Goal: Information Seeking & Learning: Learn about a topic

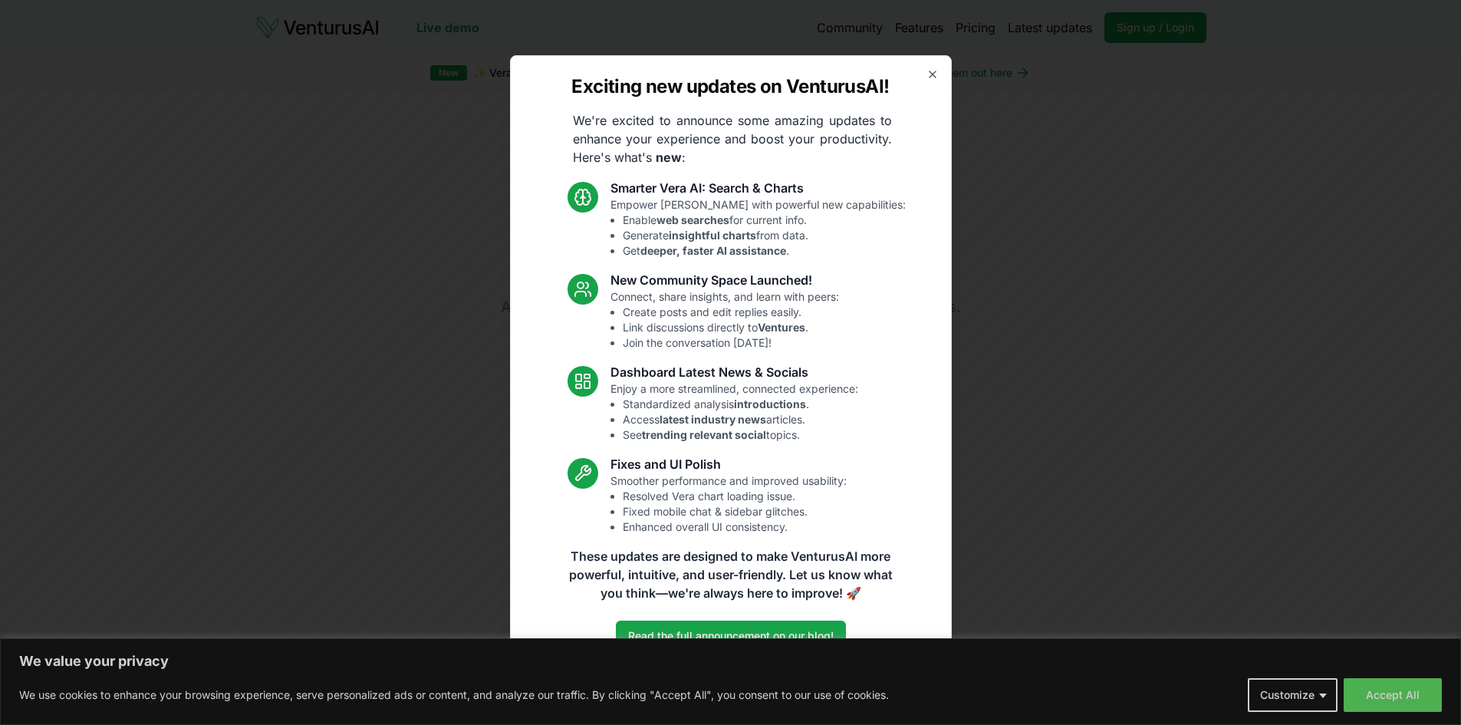
click at [931, 74] on icon "button" at bounding box center [933, 74] width 12 height 12
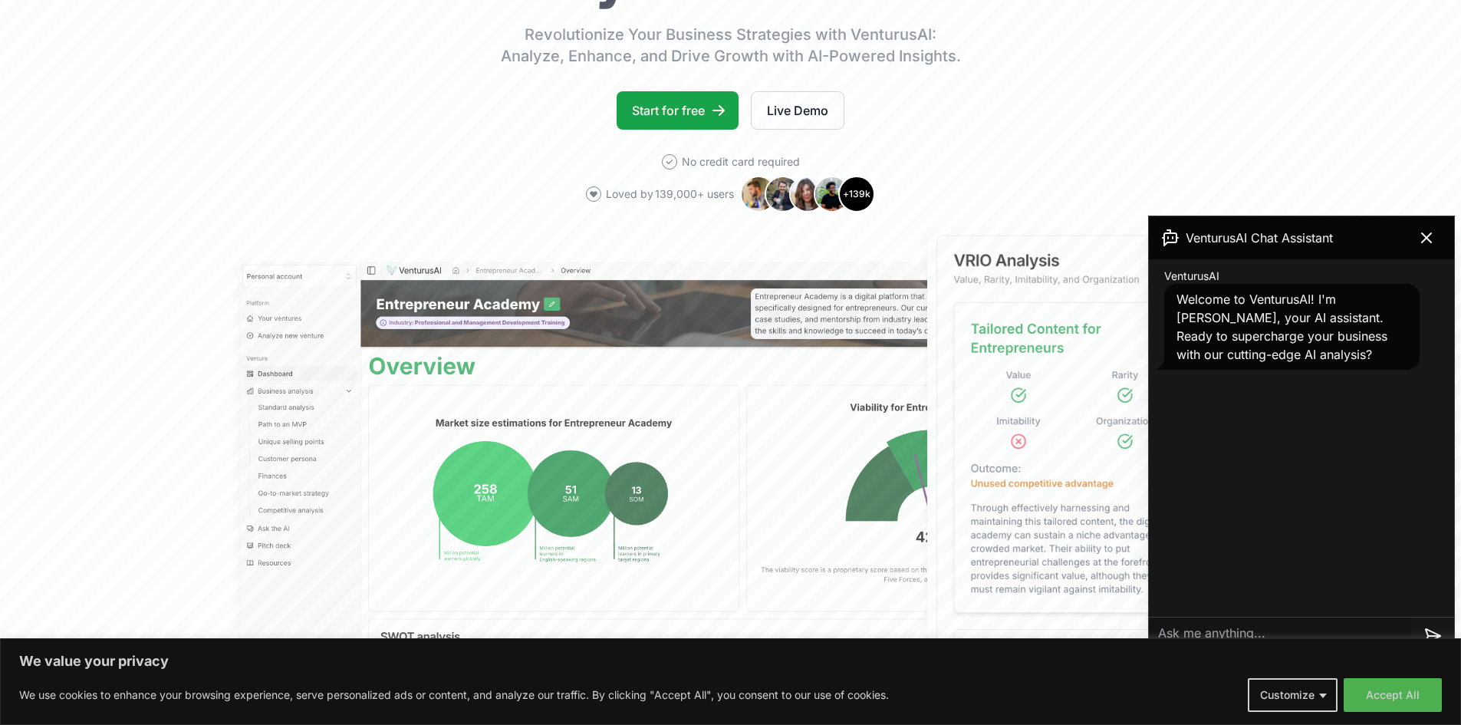
scroll to position [307, 0]
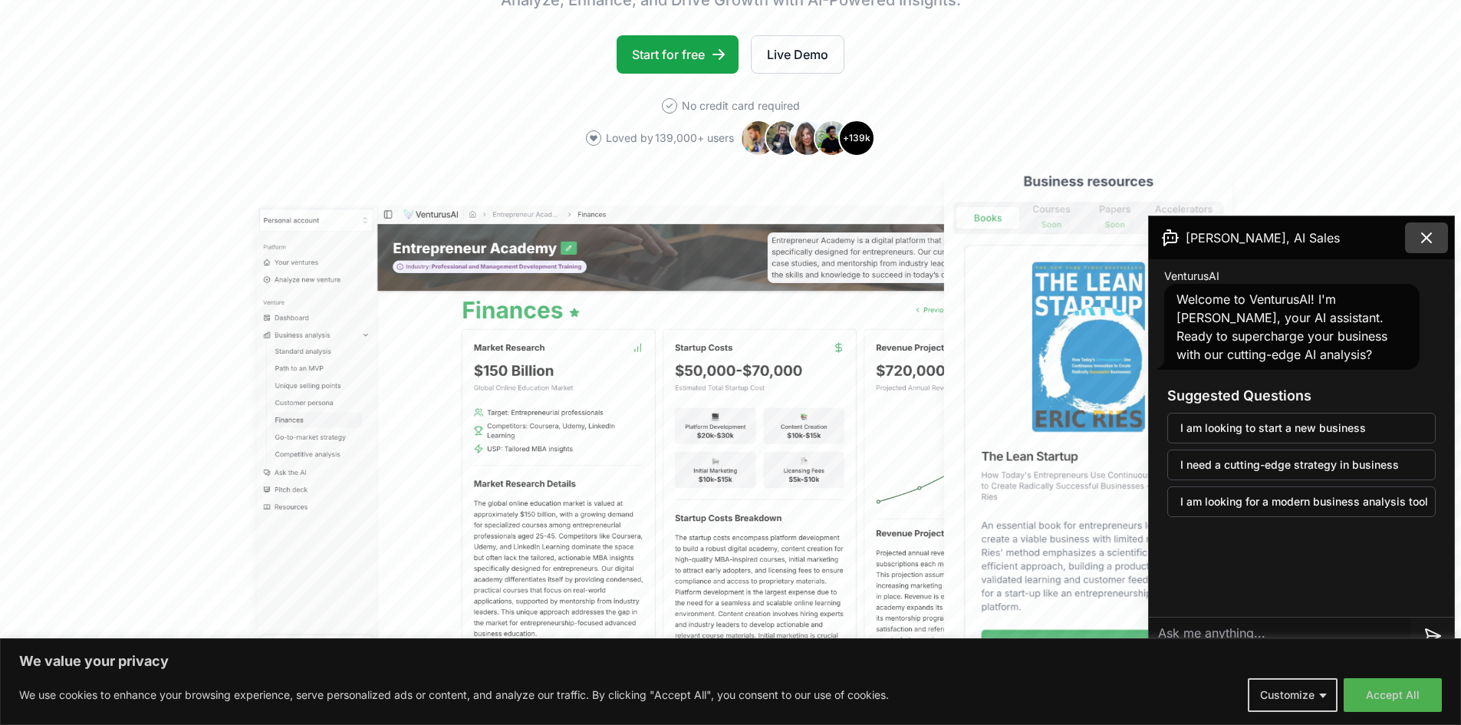
click at [1425, 240] on icon at bounding box center [1426, 237] width 9 height 9
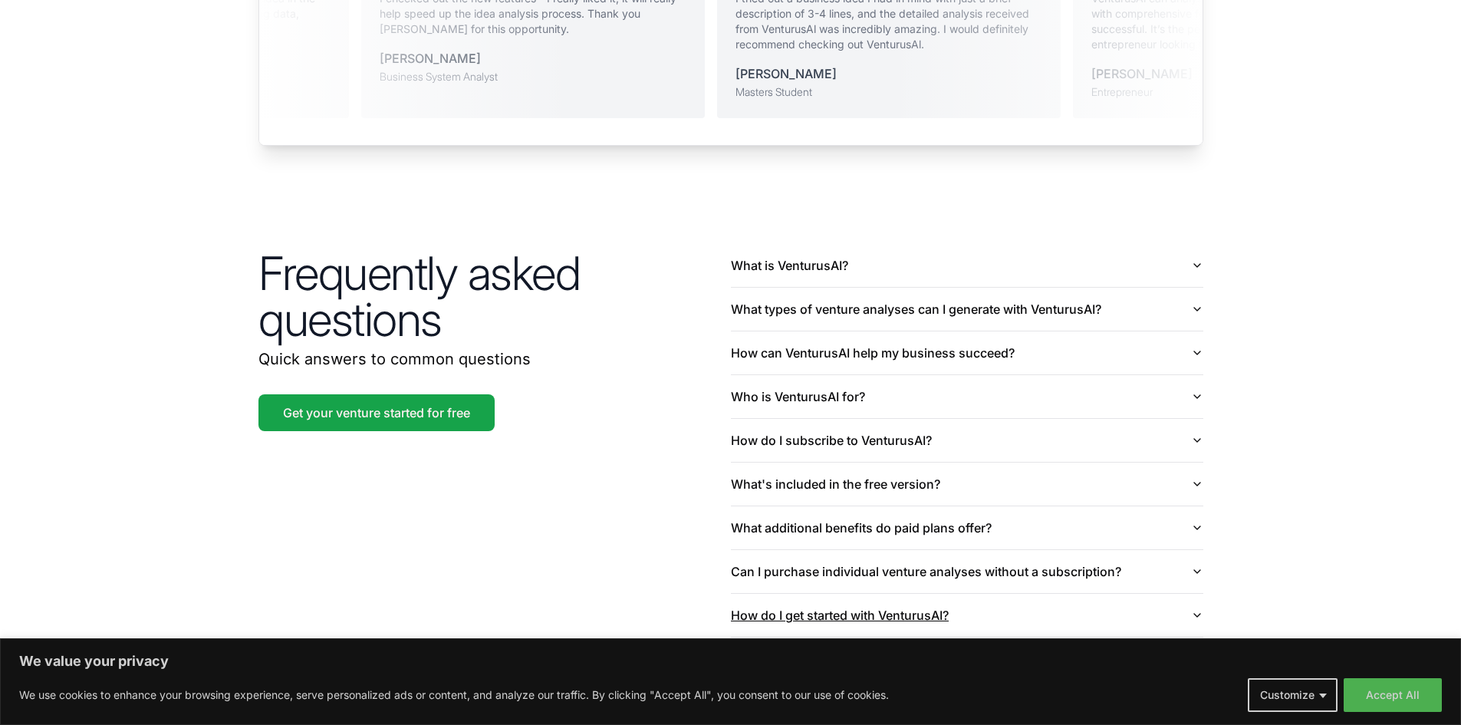
scroll to position [3557, 0]
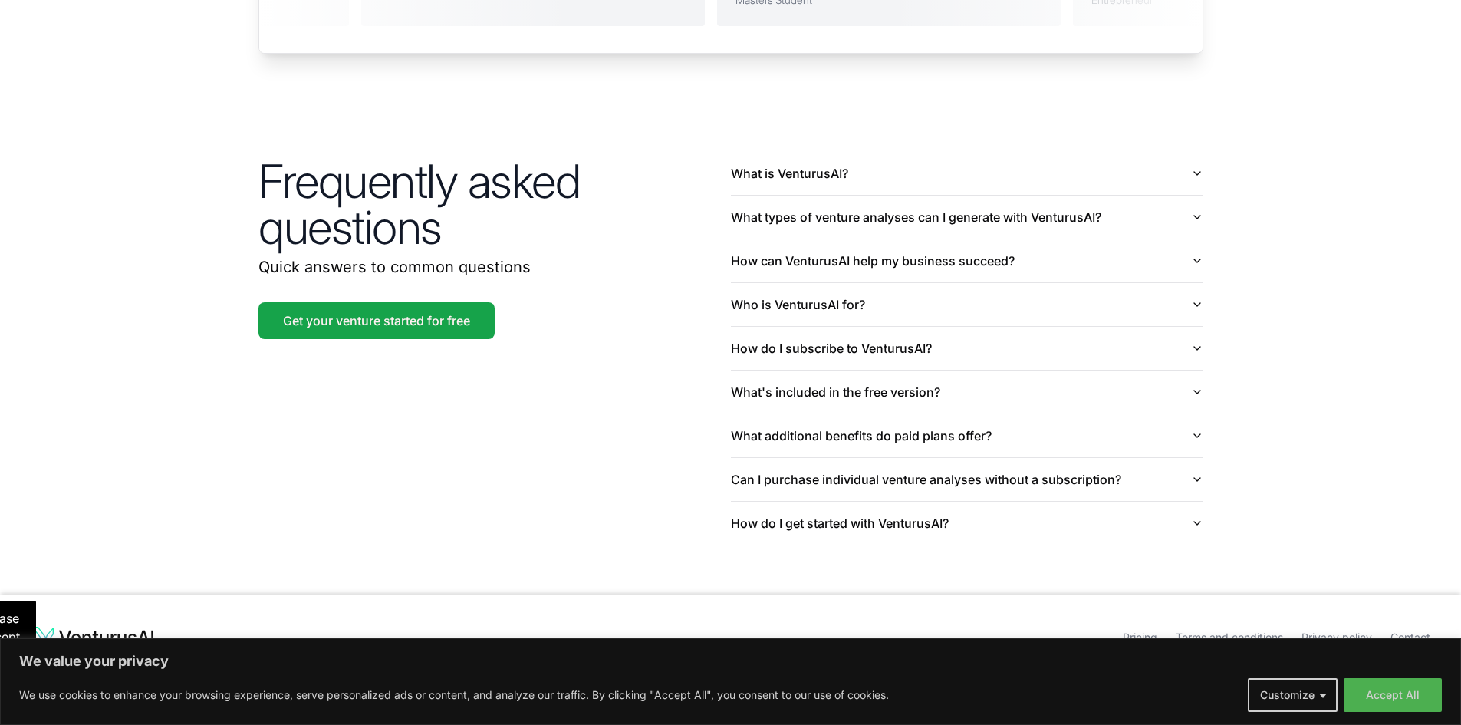
click at [1268, 630] on link "Terms and conditions" at bounding box center [1229, 636] width 107 height 13
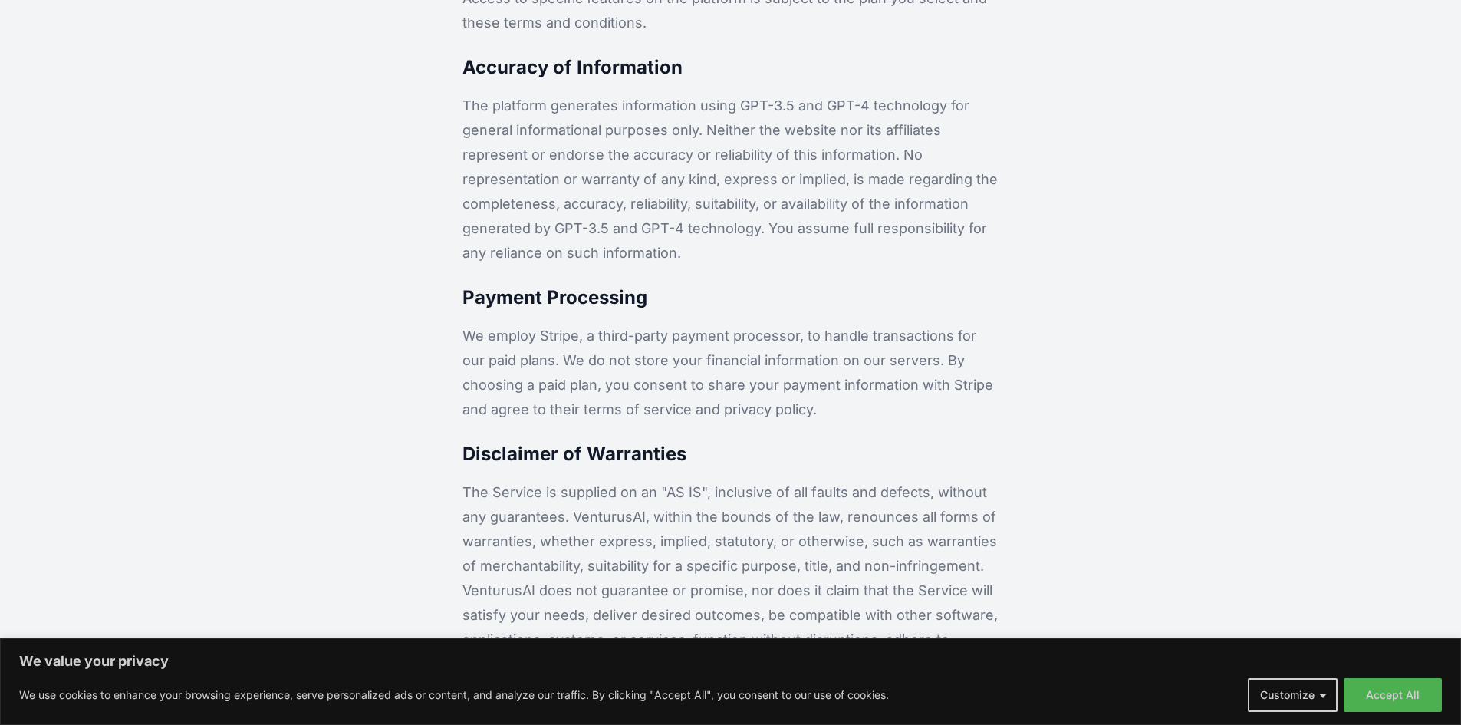
scroll to position [307, 0]
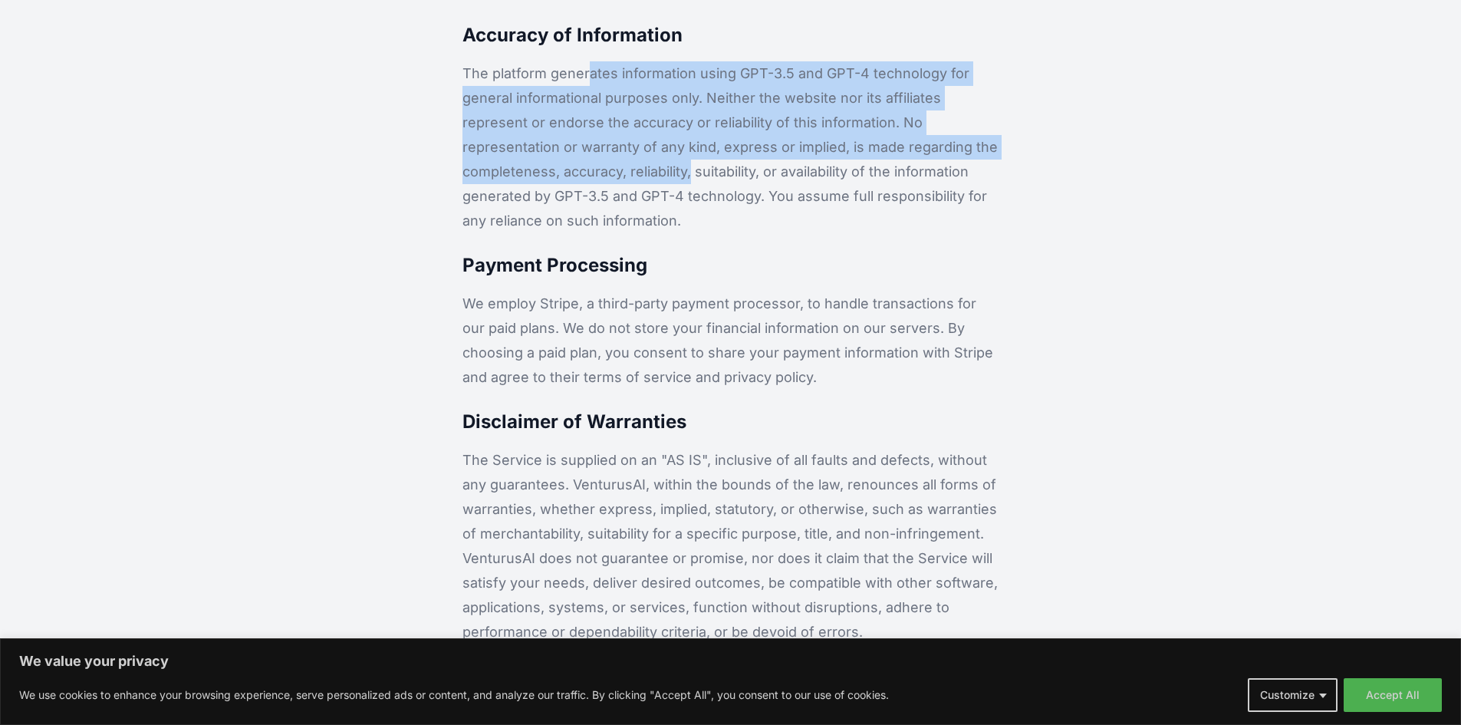
drag, startPoint x: 595, startPoint y: 74, endPoint x: 1033, endPoint y: 153, distance: 445.2
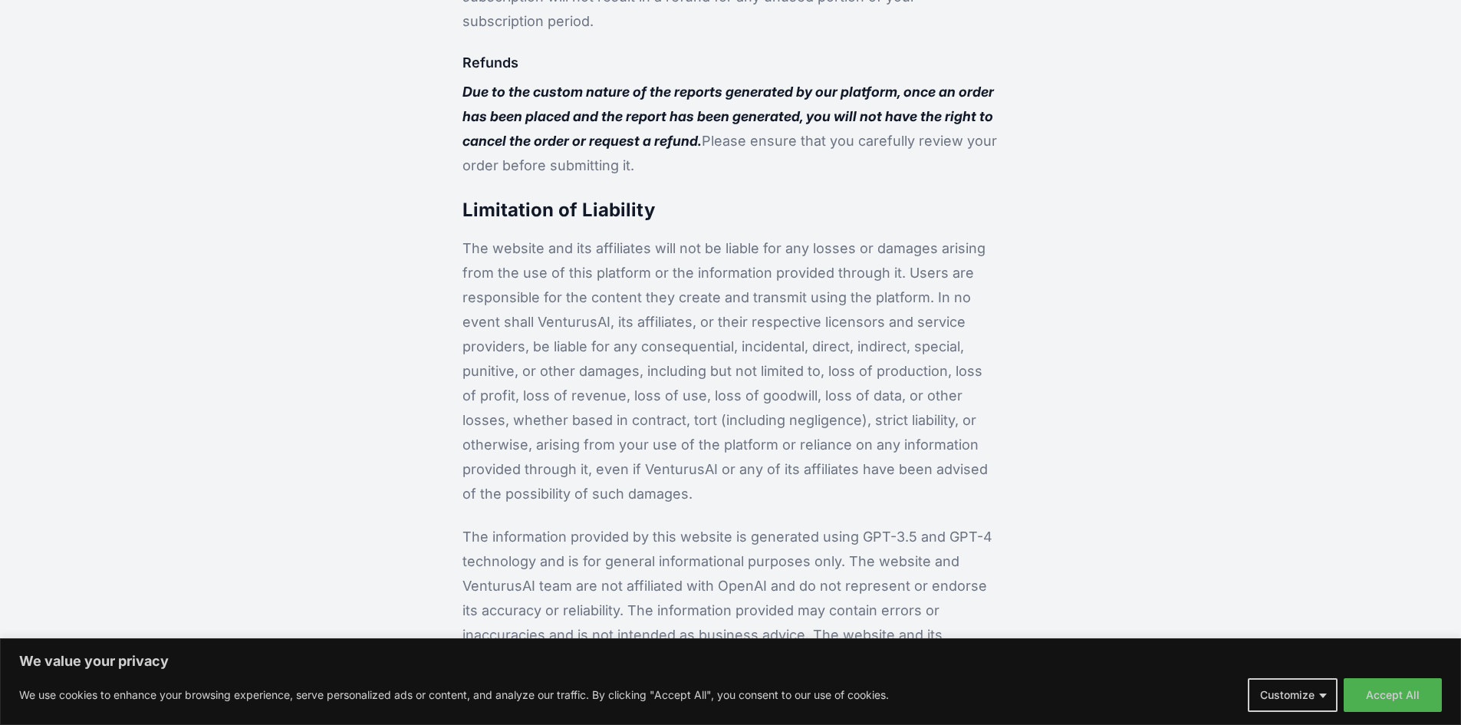
scroll to position [2280, 0]
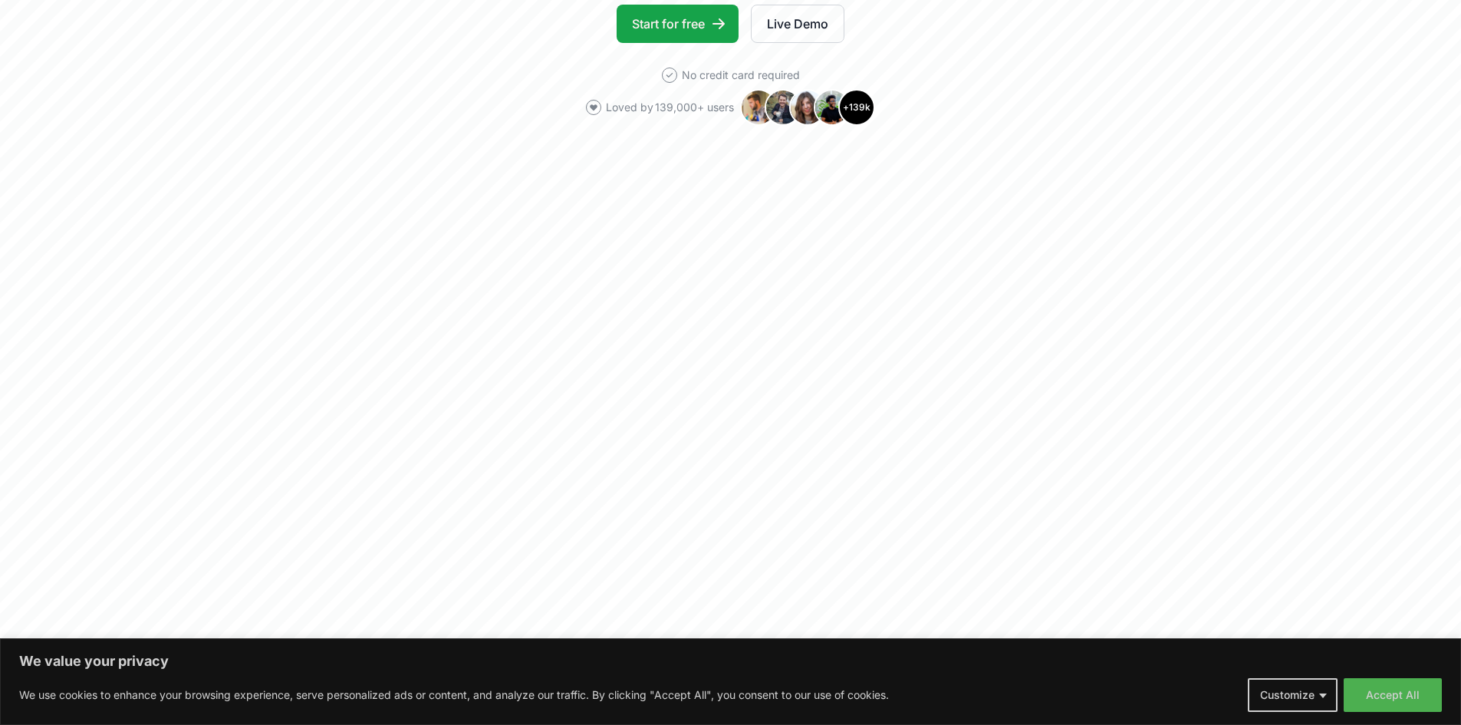
scroll to position [335, 0]
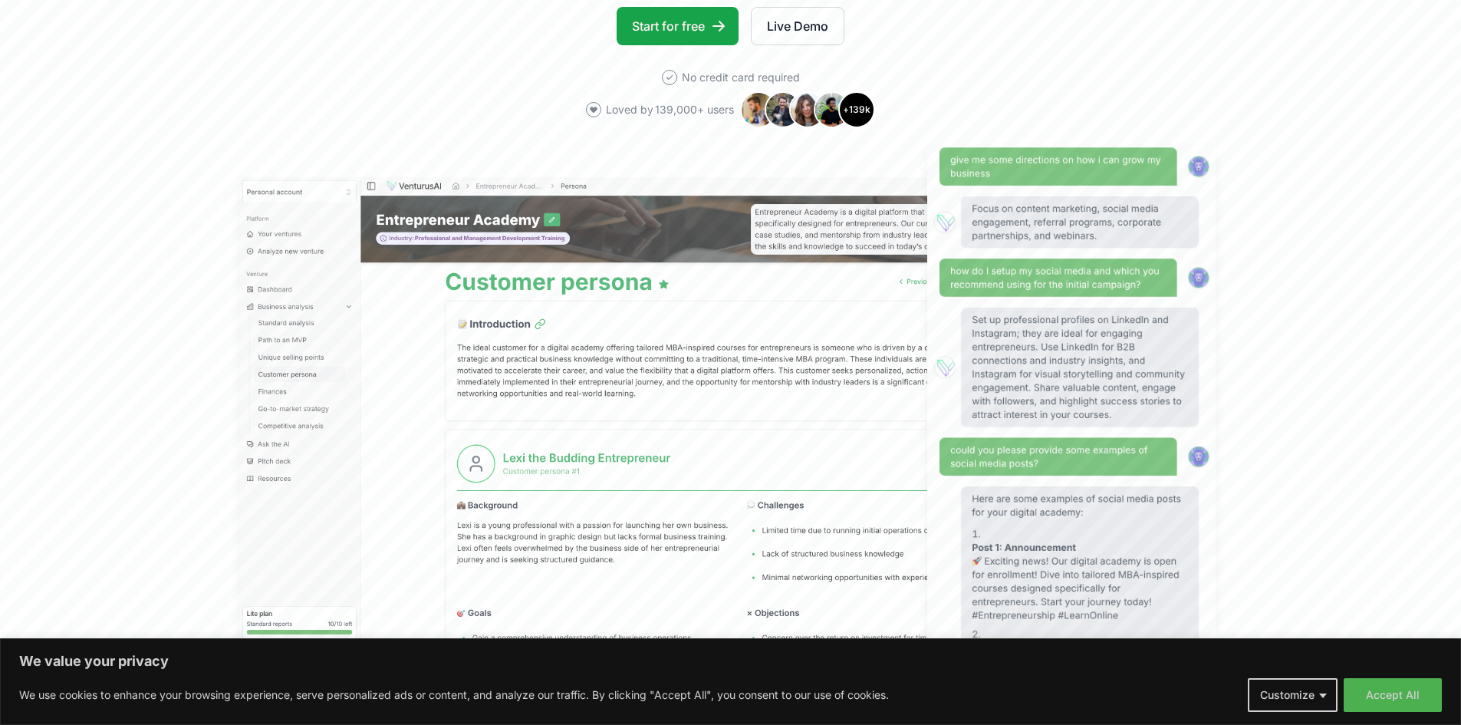
click at [831, 116] on img at bounding box center [832, 109] width 37 height 37
click at [821, 23] on link "Live Demo" at bounding box center [798, 26] width 94 height 38
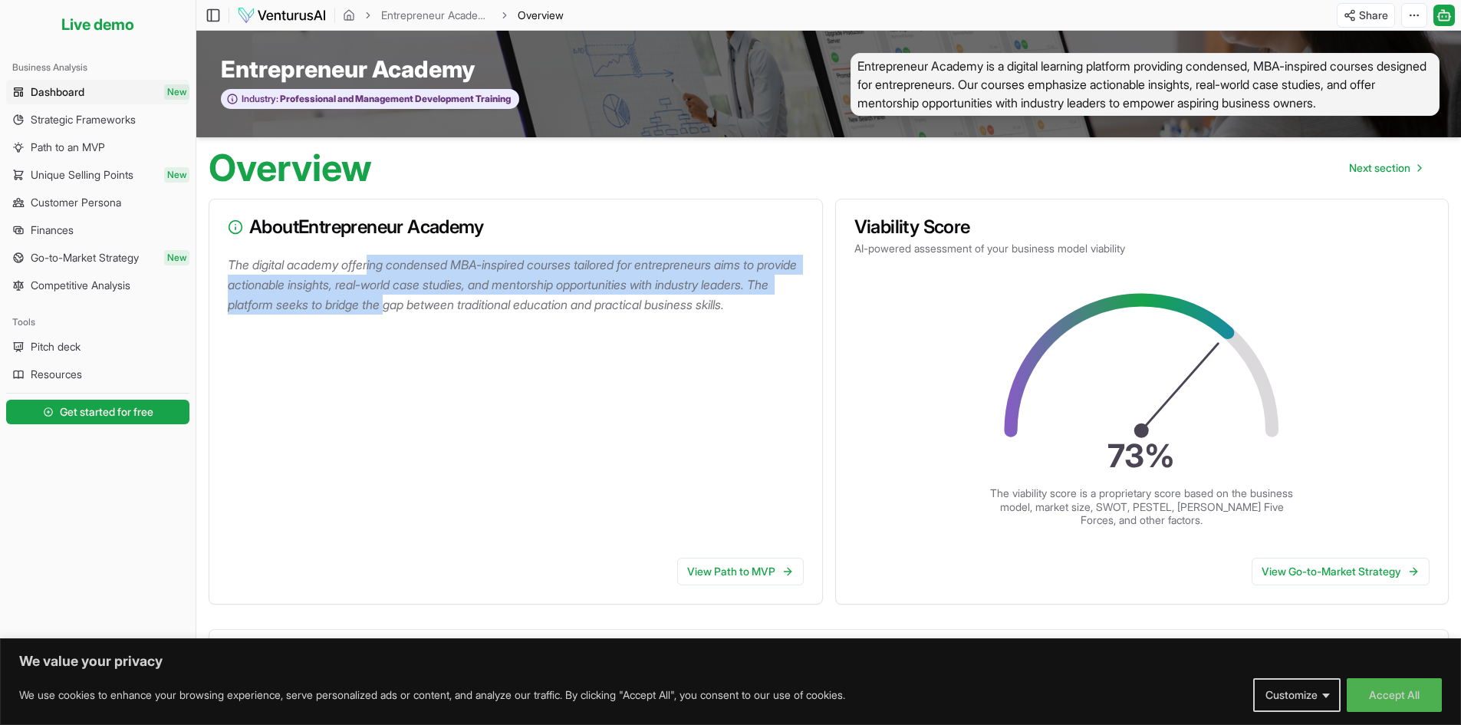
drag, startPoint x: 437, startPoint y: 264, endPoint x: 469, endPoint y: 297, distance: 46.1
click at [469, 297] on p "The digital academy offering condensed MBA-inspired courses tailored for entrep…" at bounding box center [519, 285] width 582 height 60
click at [110, 123] on span "Strategic Frameworks" at bounding box center [83, 119] width 105 height 15
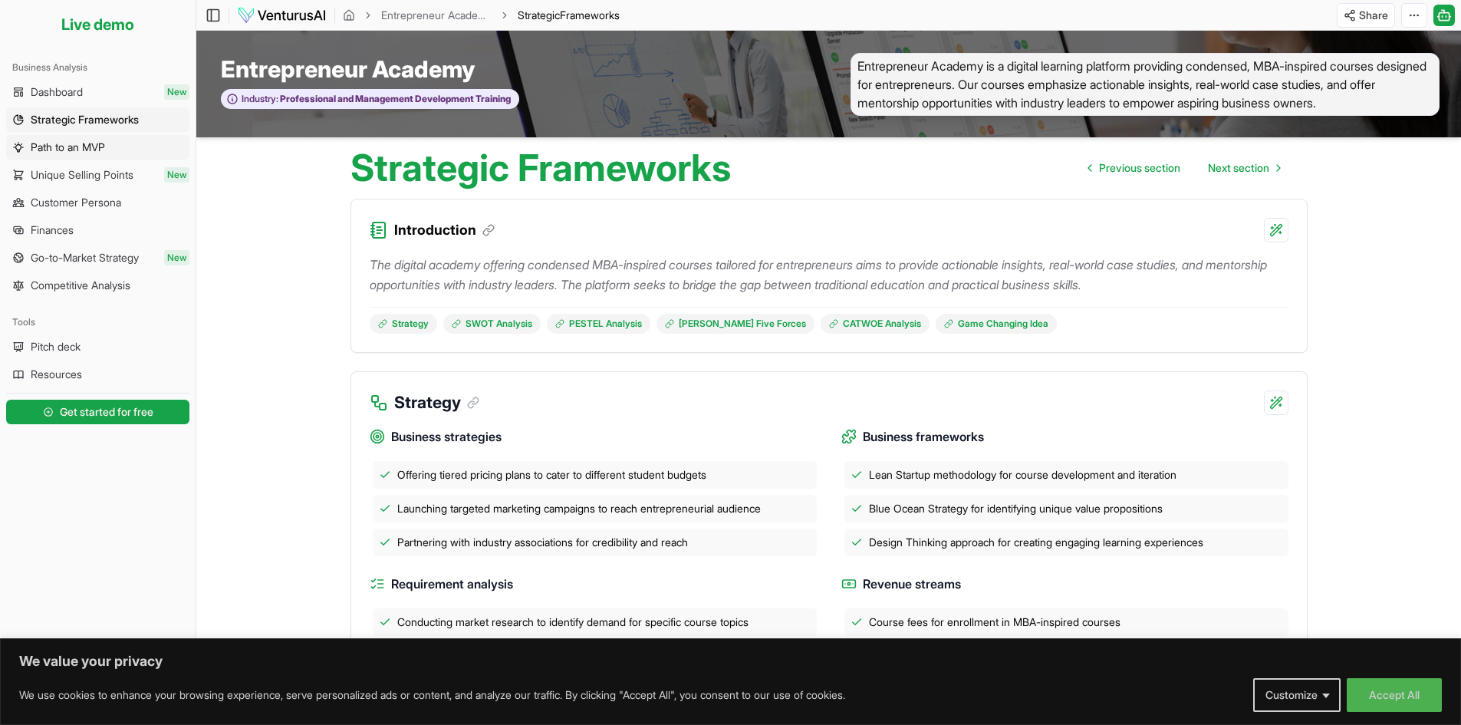
click at [92, 145] on span "Path to an MVP" at bounding box center [68, 147] width 74 height 15
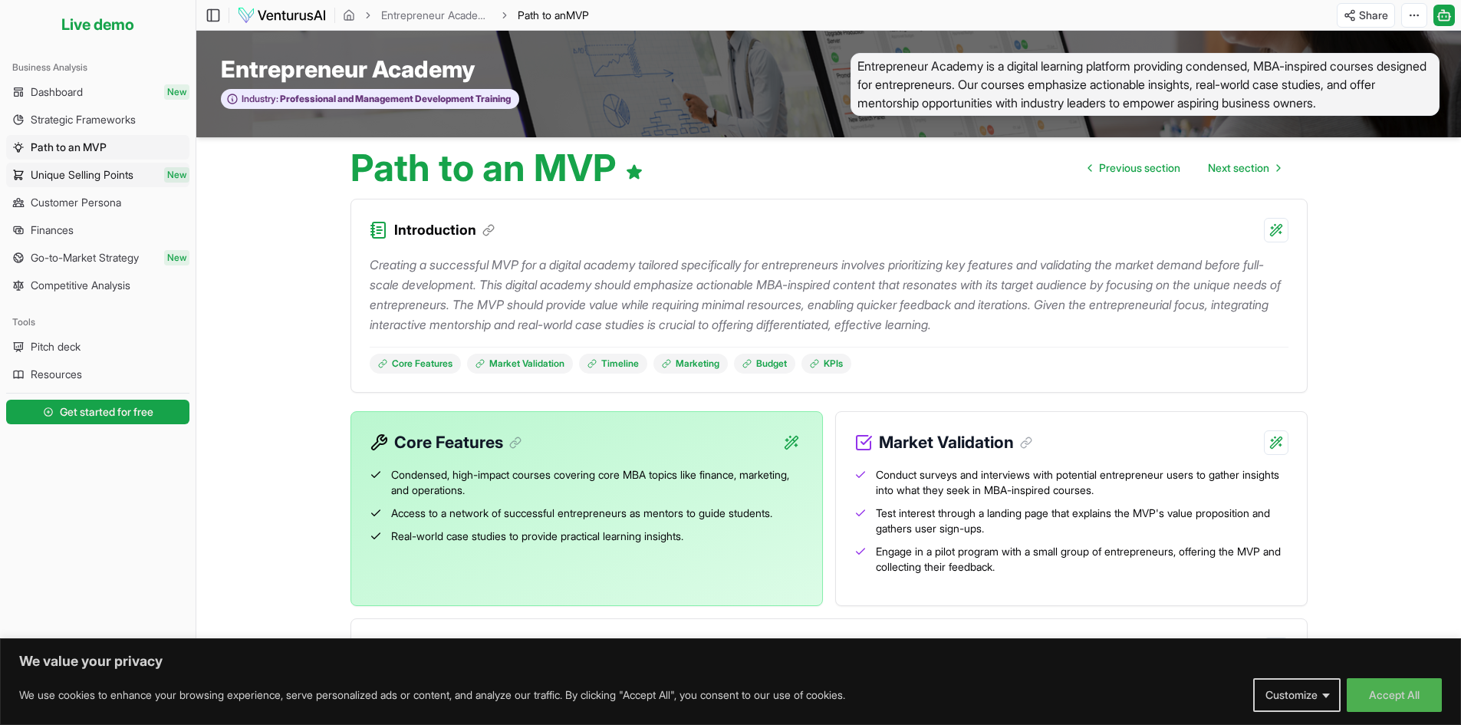
click at [93, 179] on span "Unique Selling Points" at bounding box center [82, 174] width 103 height 15
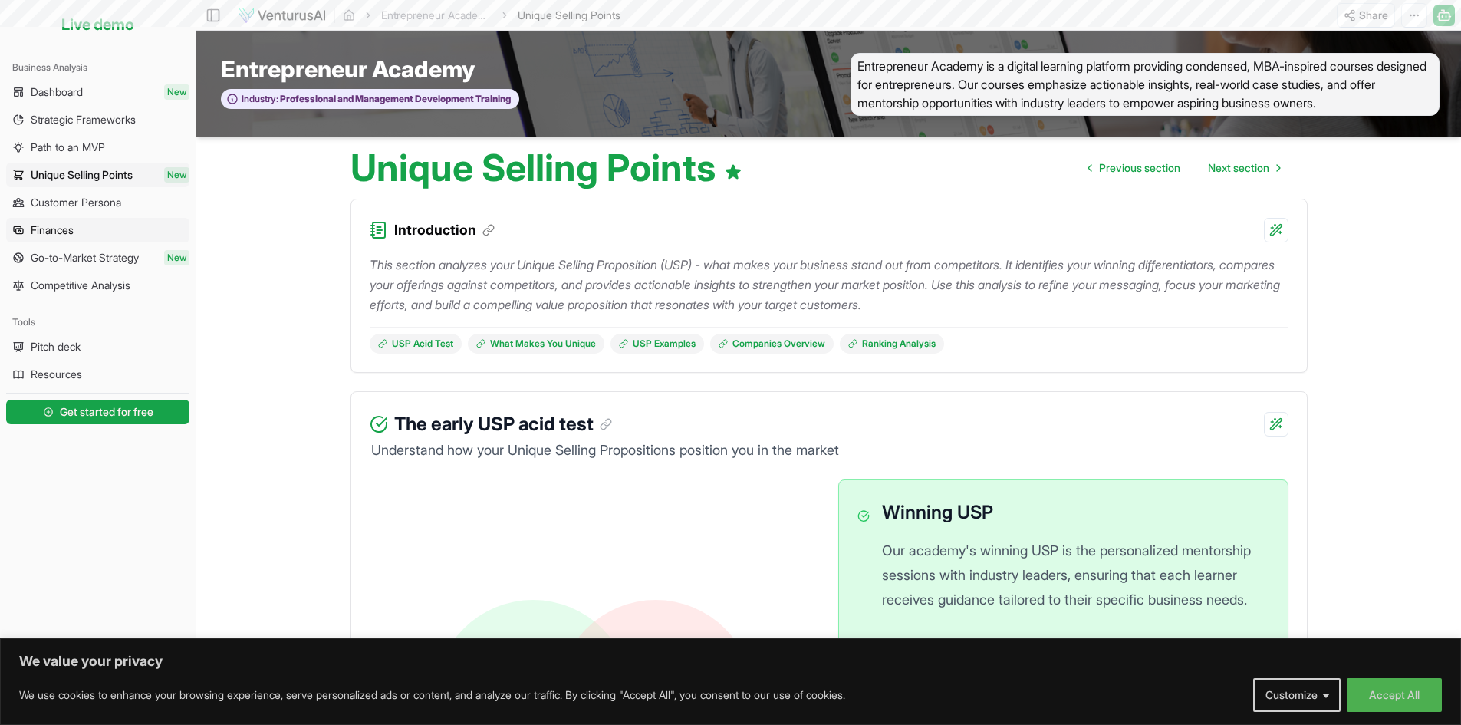
click at [94, 219] on link "Finances" at bounding box center [97, 230] width 183 height 25
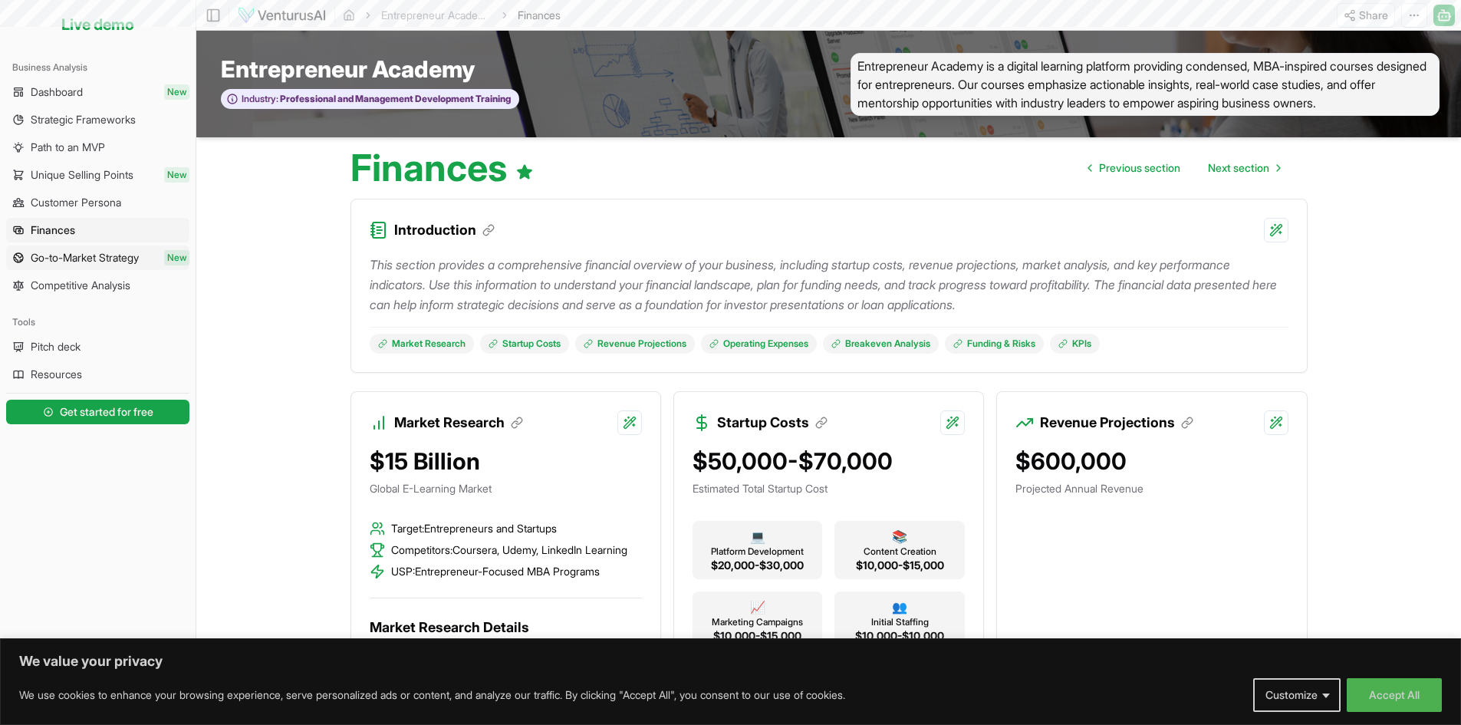
click at [95, 259] on span "Go-to-Market Strategy" at bounding box center [85, 257] width 108 height 15
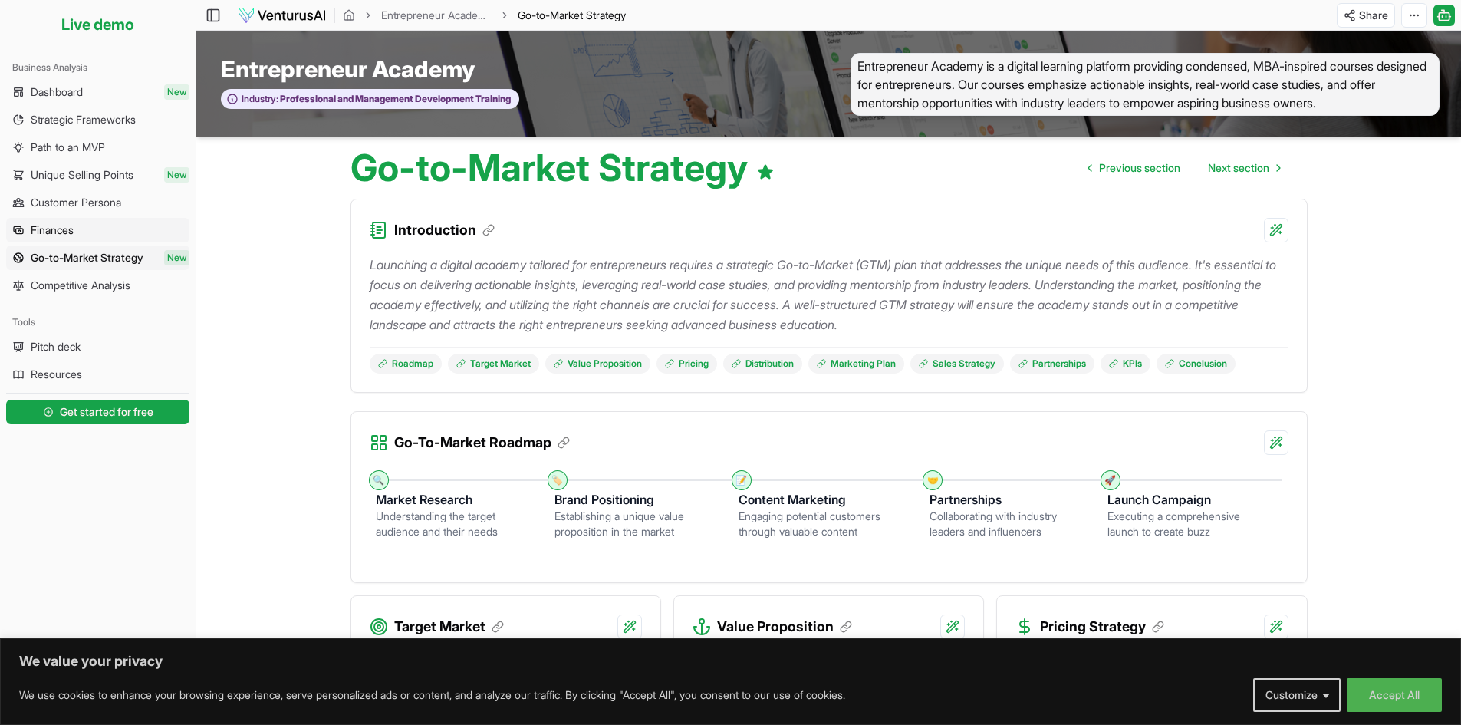
click at [87, 228] on link "Finances" at bounding box center [97, 230] width 183 height 25
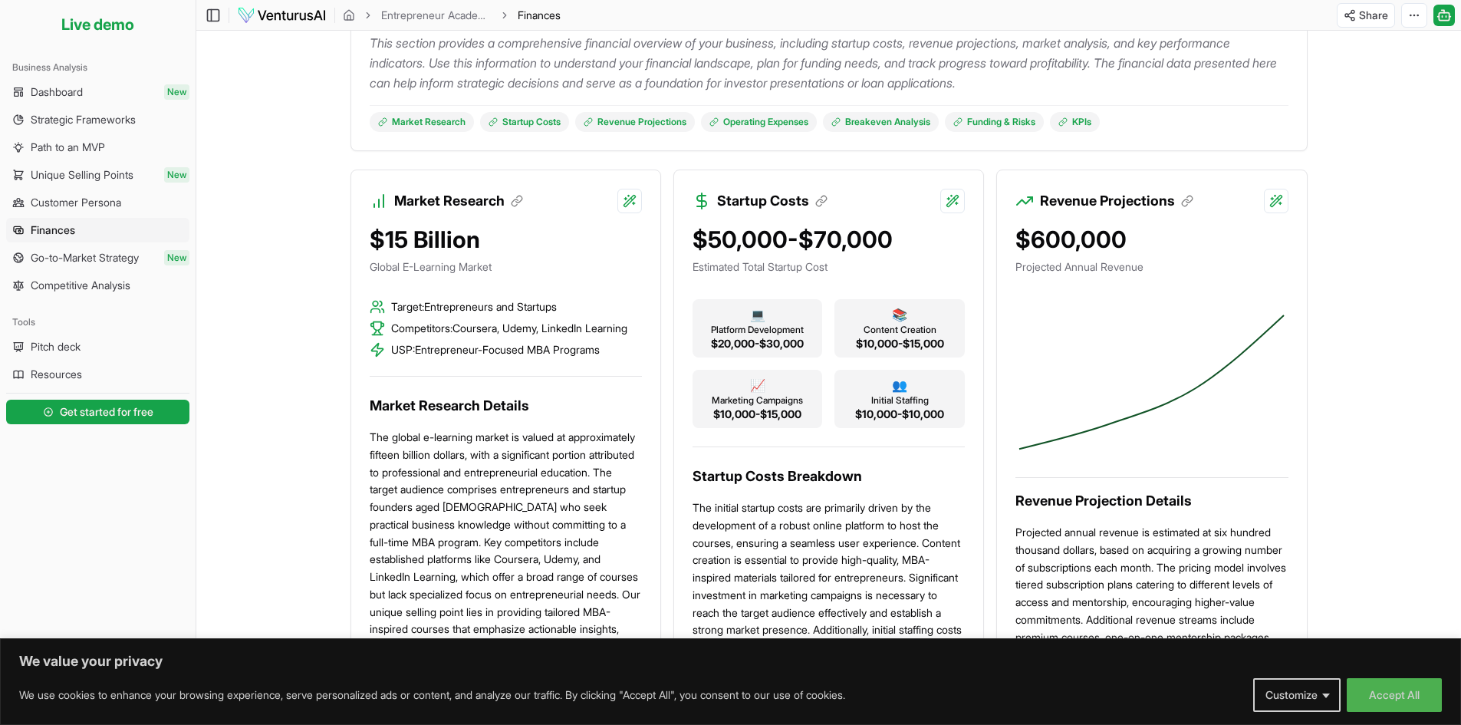
scroll to position [230, 0]
